Goal: Find specific page/section: Find specific page/section

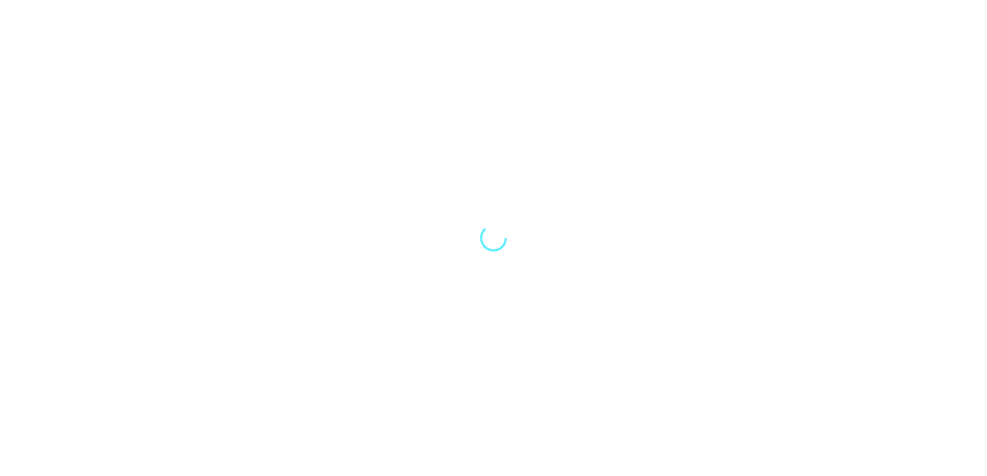
select select "Song"
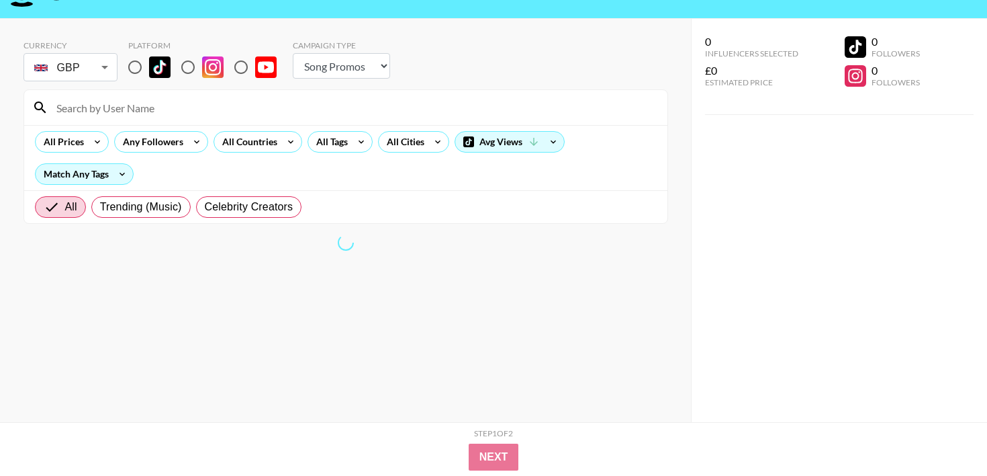
scroll to position [19, 0]
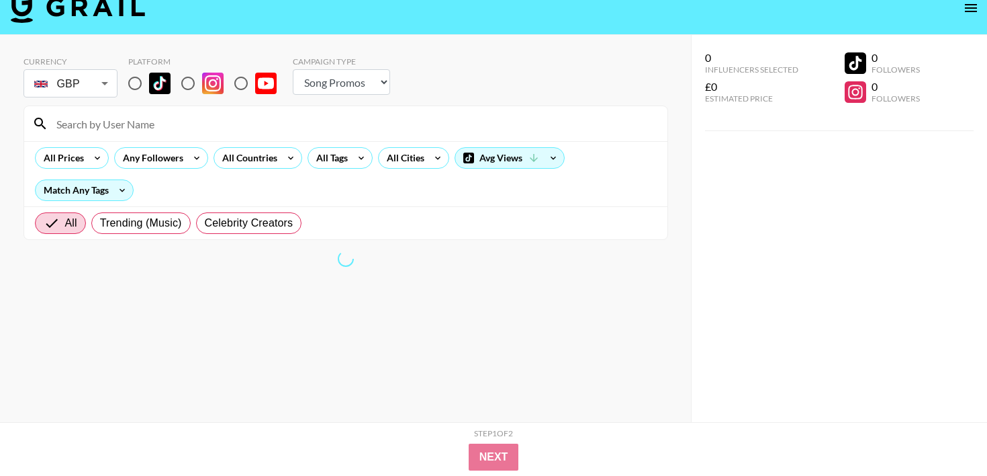
click at [144, 83] on input "radio" at bounding box center [135, 83] width 28 height 28
radio input "true"
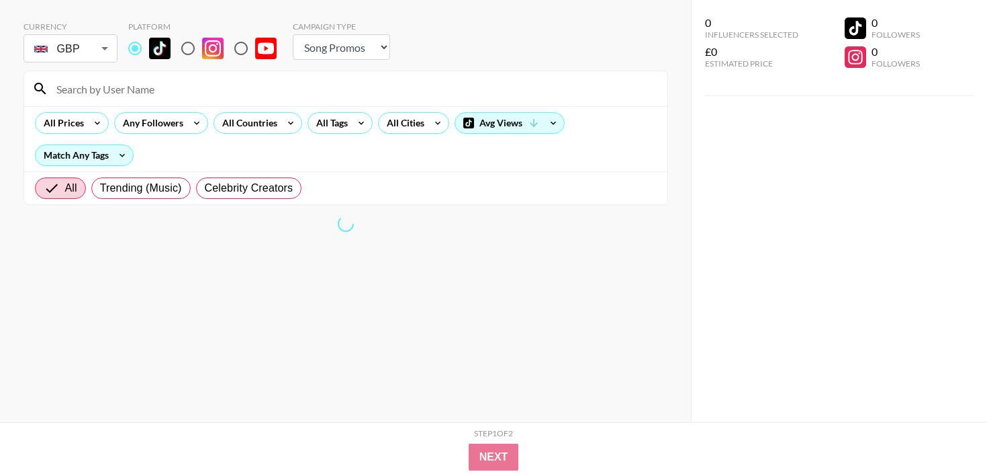
scroll to position [0, 0]
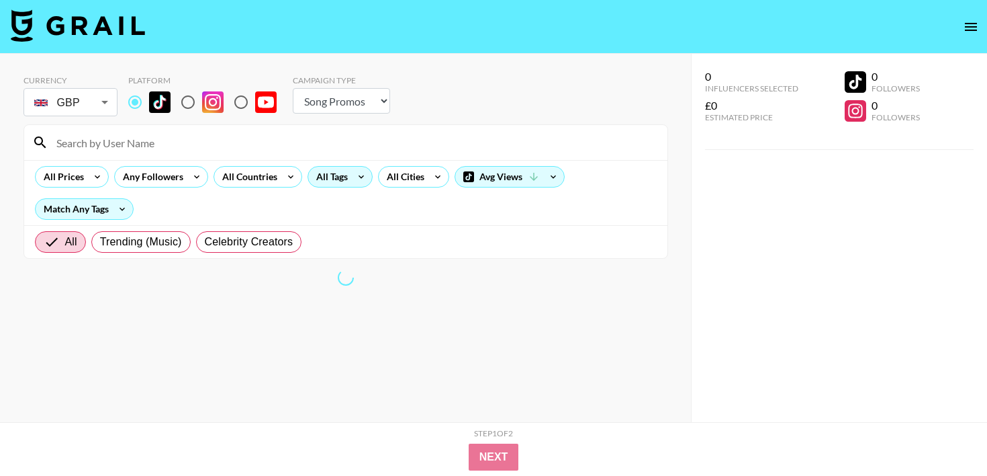
click at [317, 169] on div "All Tags" at bounding box center [329, 177] width 42 height 20
click at [341, 174] on div at bounding box center [493, 238] width 987 height 476
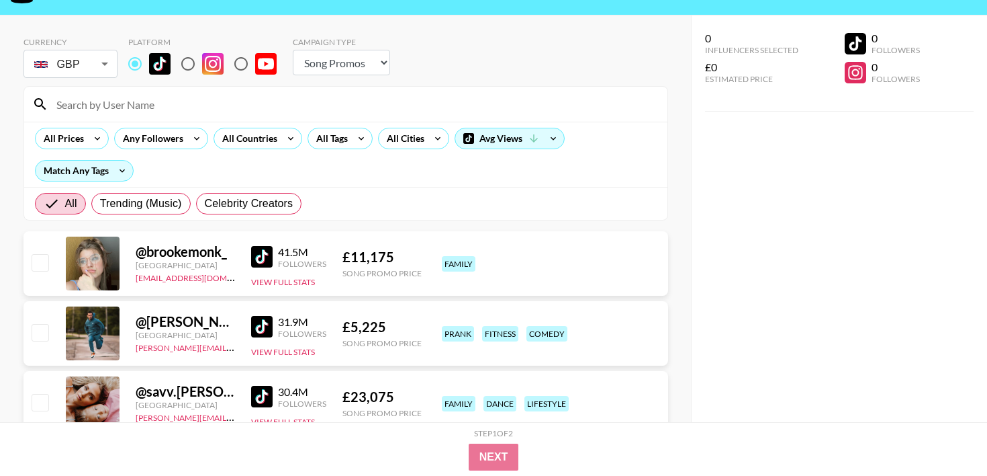
scroll to position [38, 0]
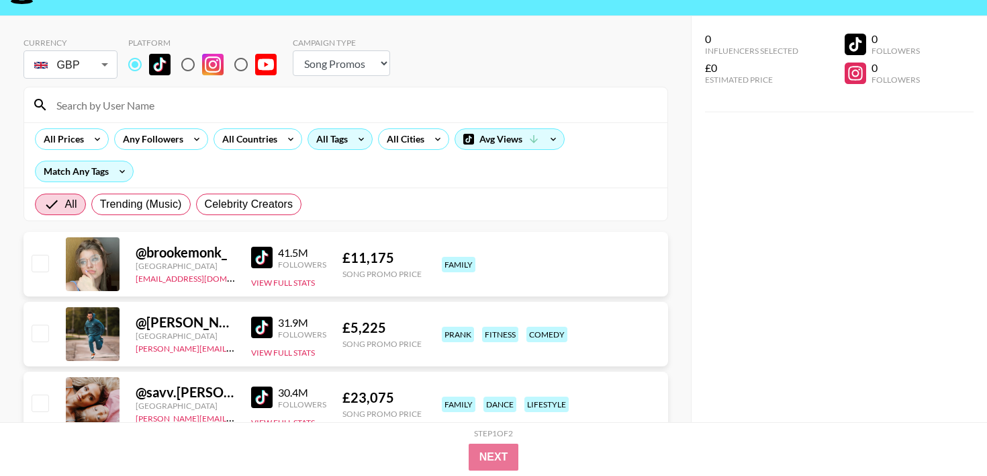
click at [332, 129] on div "All Tags" at bounding box center [329, 139] width 42 height 20
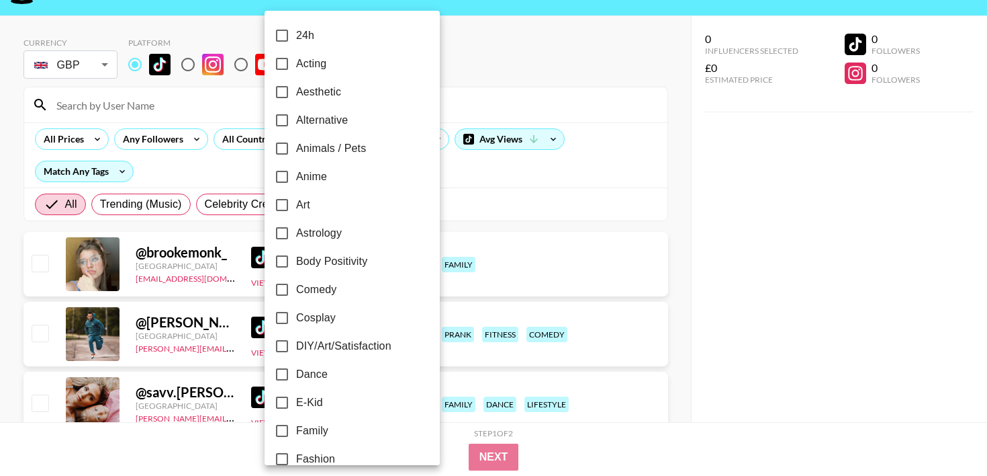
click at [464, 189] on div at bounding box center [493, 238] width 987 height 476
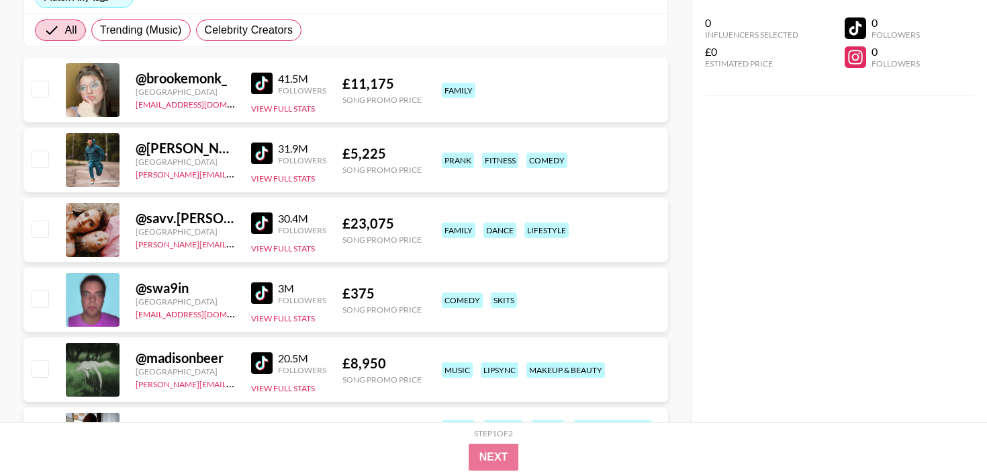
scroll to position [226, 0]
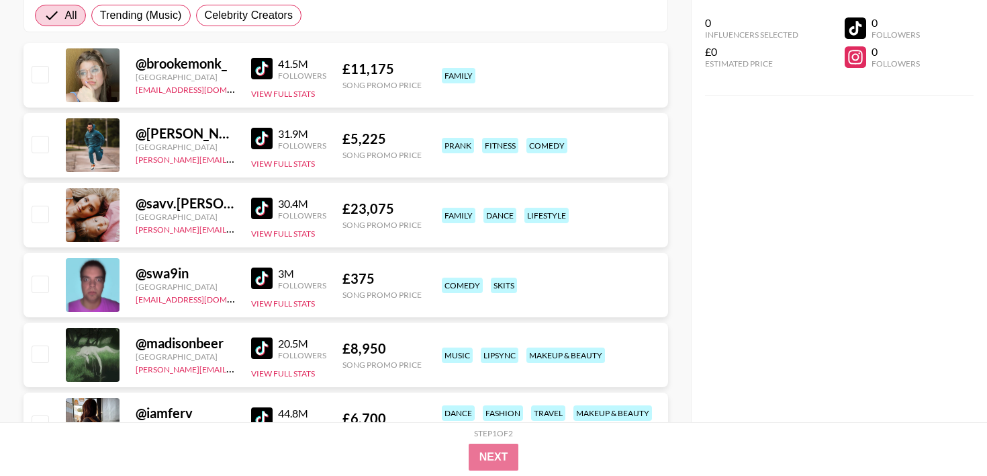
click at [40, 78] on input "checkbox" at bounding box center [40, 74] width 16 height 16
checkbox input "true"
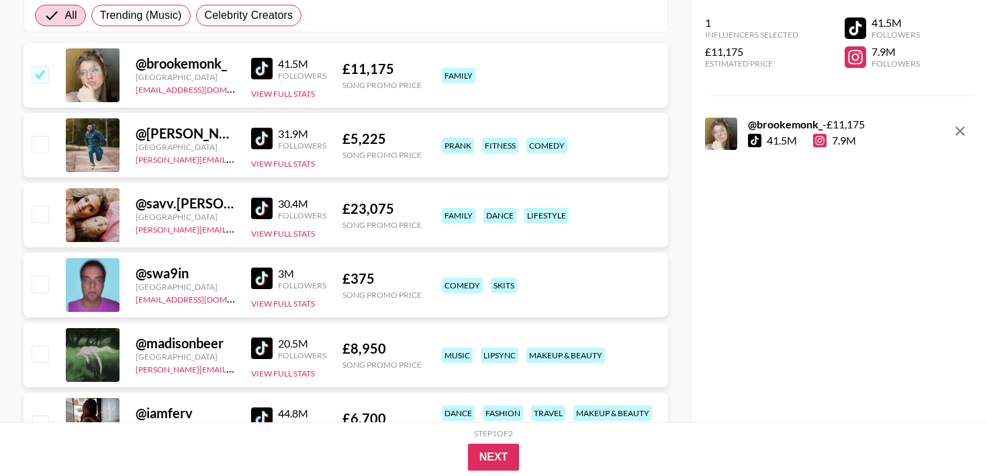
click at [39, 136] on input "checkbox" at bounding box center [40, 144] width 16 height 16
checkbox input "true"
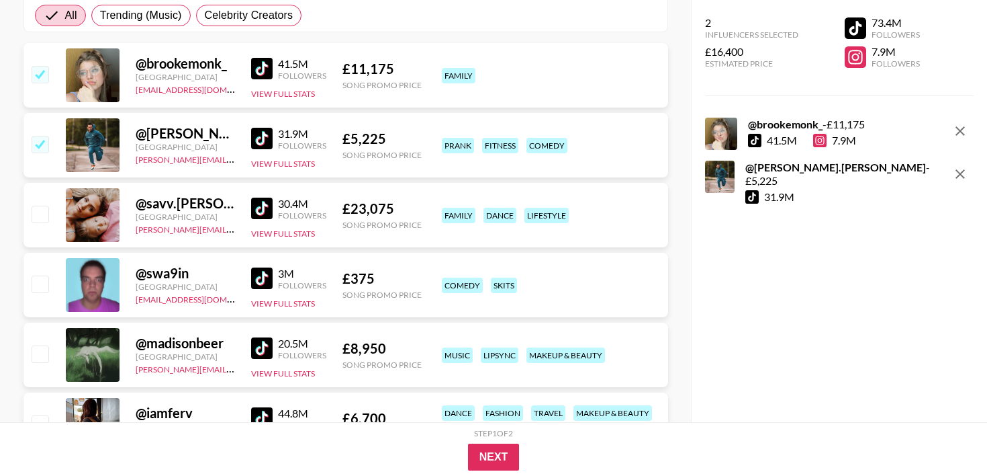
click at [34, 210] on input "checkbox" at bounding box center [40, 214] width 16 height 16
checkbox input "true"
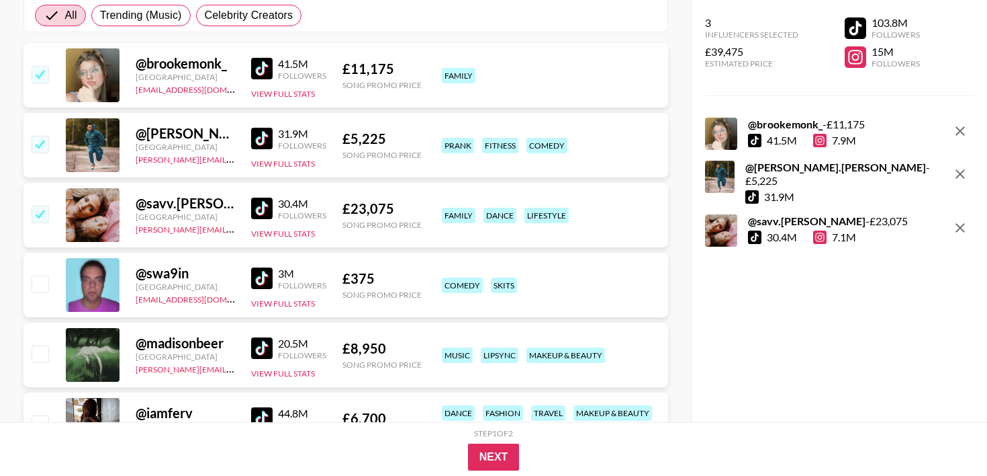
click at [37, 320] on div "@ swa9in [GEOGRAPHIC_DATA] [EMAIL_ADDRESS][DOMAIN_NAME] 3M Followers View Full …" at bounding box center [346, 288] width 645 height 70
click at [34, 356] on input "checkbox" at bounding box center [40, 353] width 16 height 16
checkbox input "true"
click at [50, 280] on div "@ swa9in [GEOGRAPHIC_DATA] [EMAIL_ADDRESS][DOMAIN_NAME] 3M Followers View Full …" at bounding box center [346, 285] width 645 height 64
